Goal: Communication & Community: Answer question/provide support

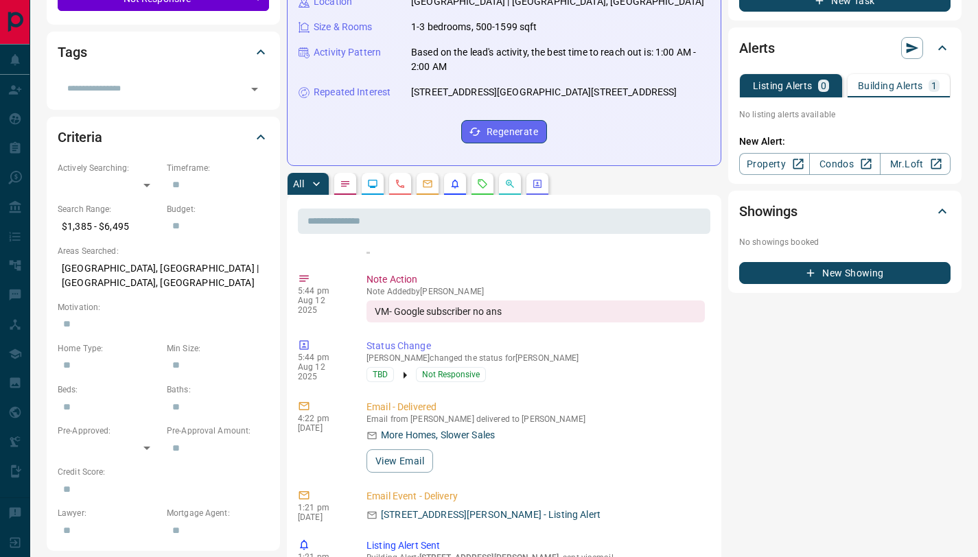
scroll to position [273, 0]
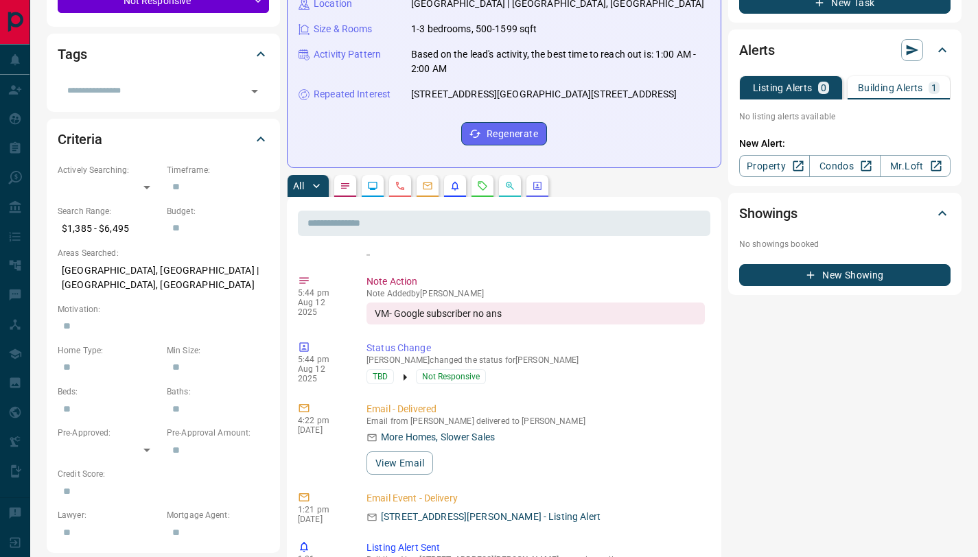
click at [890, 93] on div "Building Alerts 1" at bounding box center [899, 88] width 82 height 12
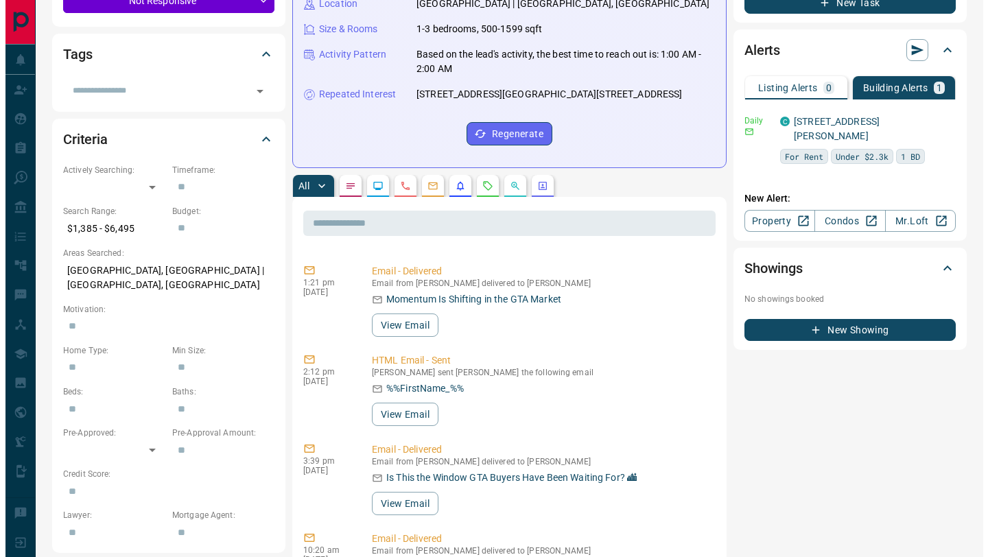
scroll to position [0, 0]
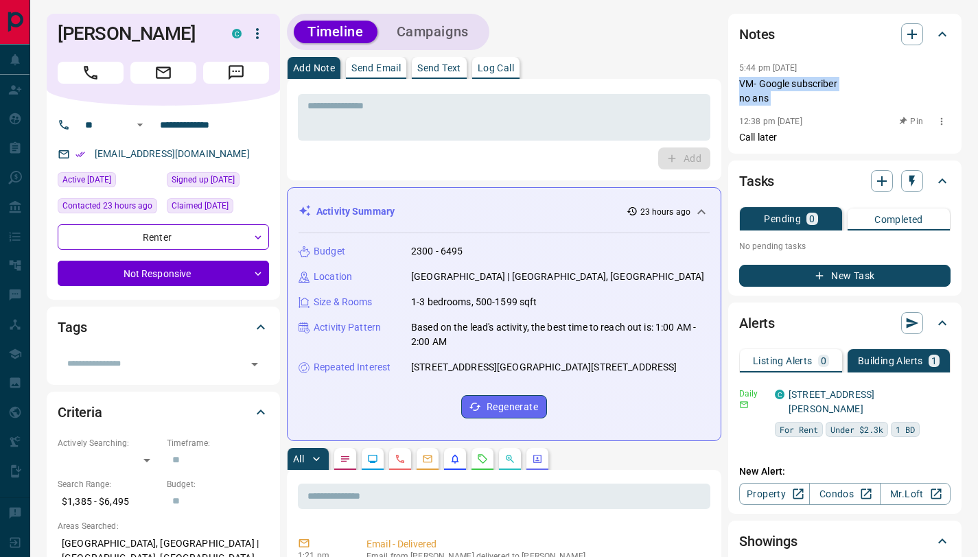
drag, startPoint x: 739, startPoint y: 84, endPoint x: 776, endPoint y: 111, distance: 45.9
click at [777, 112] on div "5:44 pm [DATE] VM- Google subscriber no ans 12:38 pm [DATE] Pin Call later" at bounding box center [844, 102] width 211 height 86
copy p "VM- Google subscriber no ans"
click at [487, 74] on button "Log Call" at bounding box center [495, 68] width 47 height 22
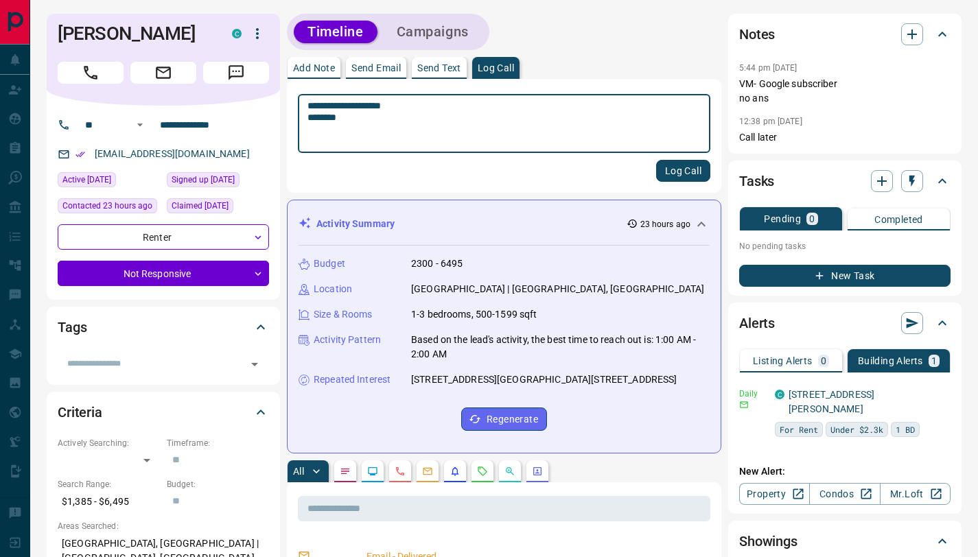
type textarea "**********"
click at [681, 174] on button "Log Call" at bounding box center [683, 171] width 54 height 22
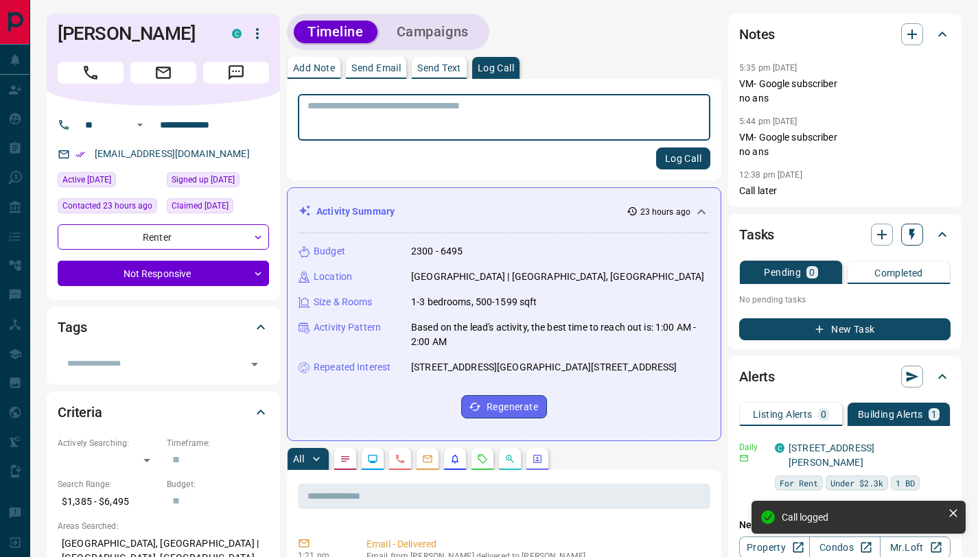
click at [911, 235] on icon "button" at bounding box center [911, 235] width 5 height 12
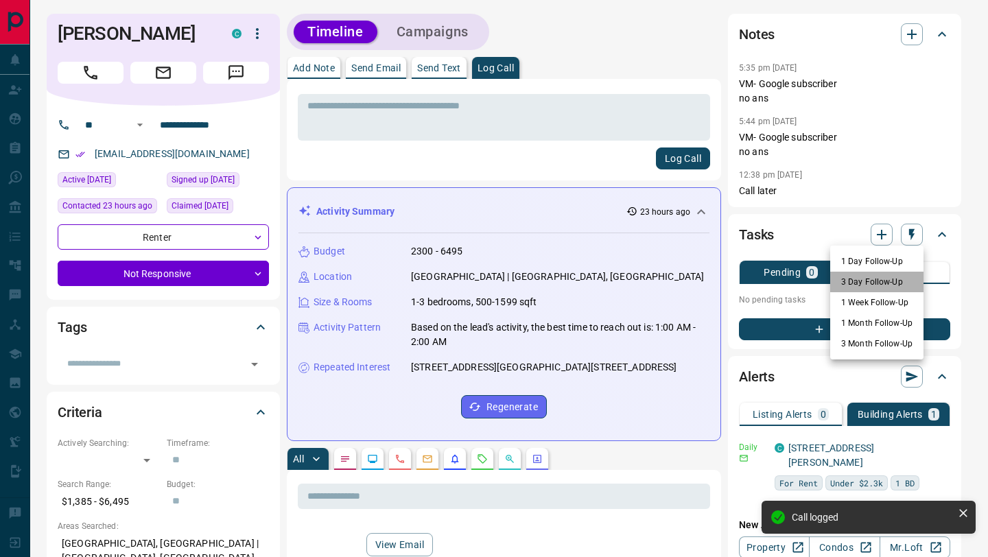
click at [859, 279] on li "3 Day Follow-Up" at bounding box center [877, 282] width 93 height 21
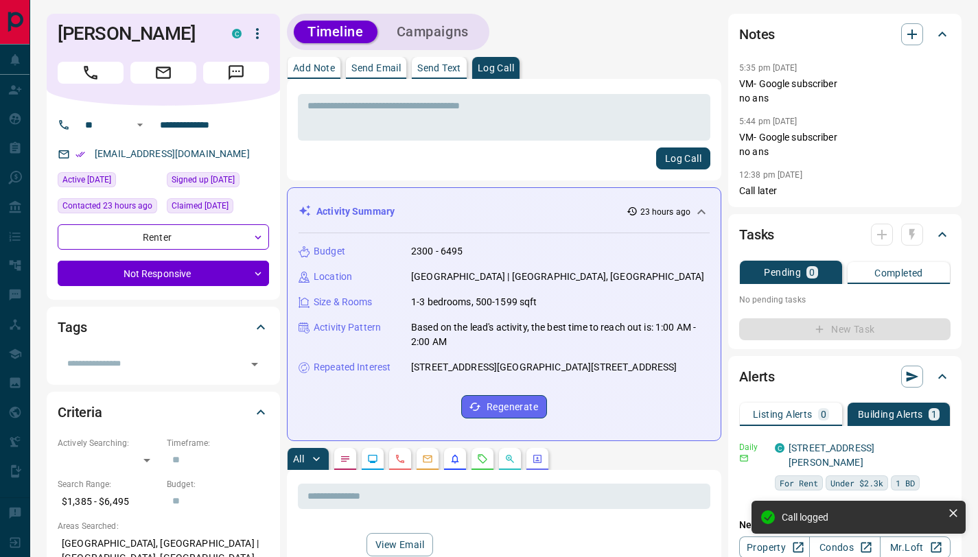
scroll to position [633, 0]
